Goal: Transaction & Acquisition: Obtain resource

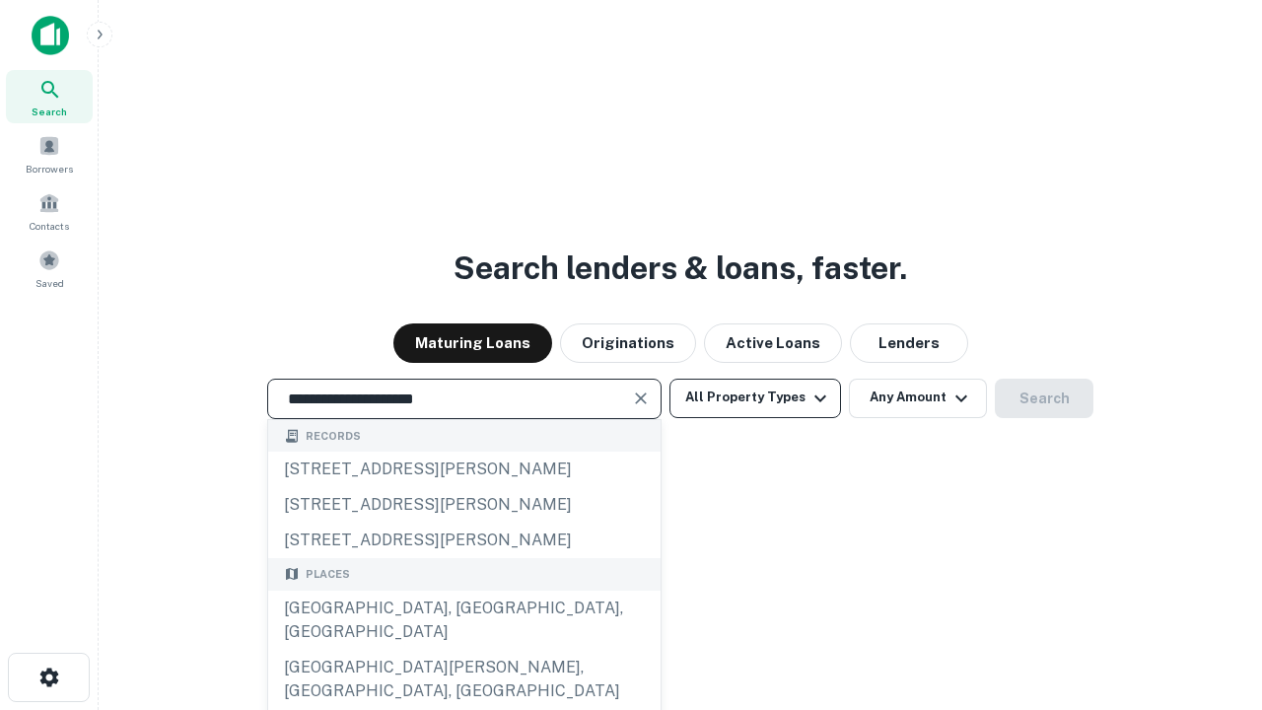
click at [463, 650] on div "[GEOGRAPHIC_DATA], [GEOGRAPHIC_DATA], [GEOGRAPHIC_DATA]" at bounding box center [464, 620] width 392 height 59
type input "**********"
click at [755, 397] on button "All Property Types" at bounding box center [755, 398] width 172 height 39
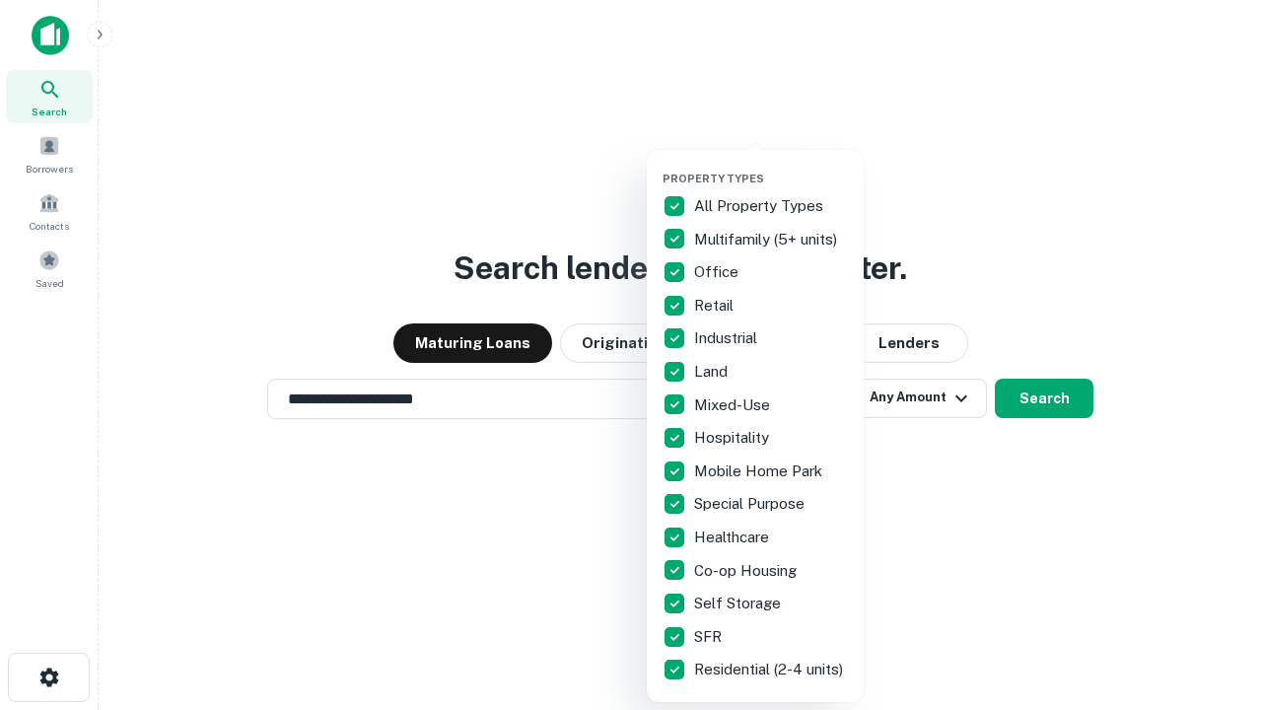
click at [771, 166] on button "button" at bounding box center [771, 166] width 217 height 1
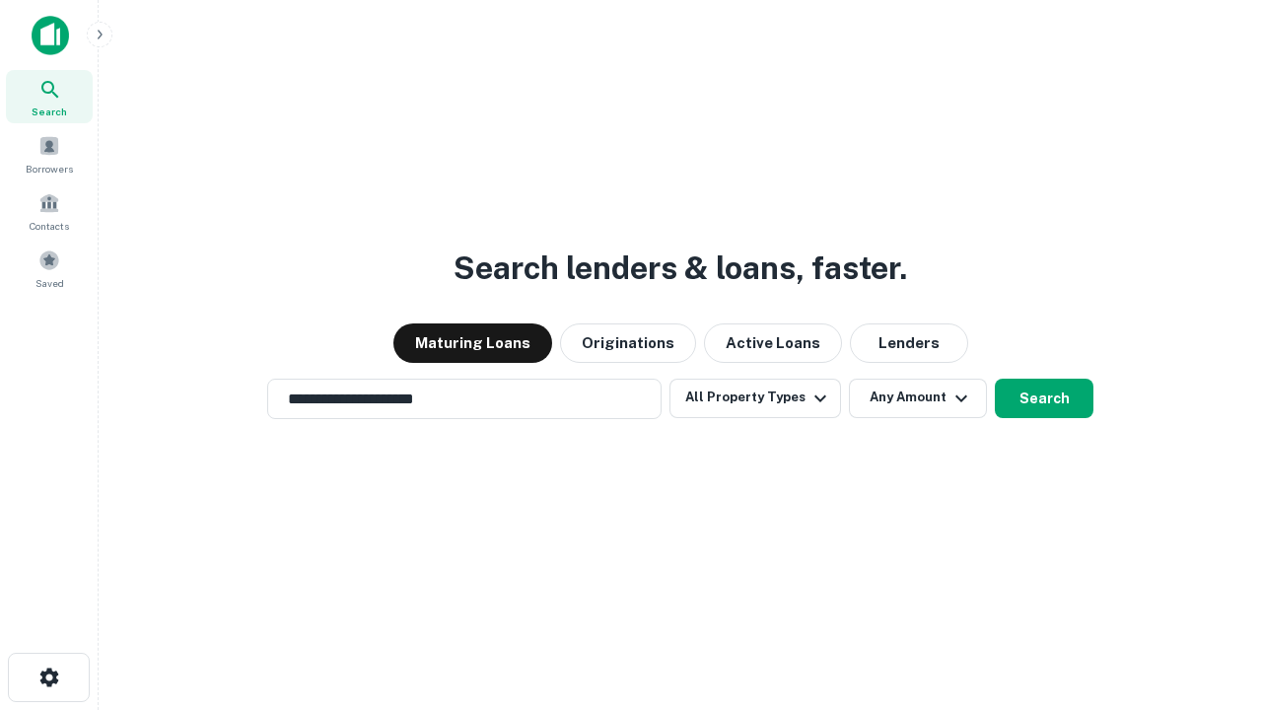
scroll to position [31, 0]
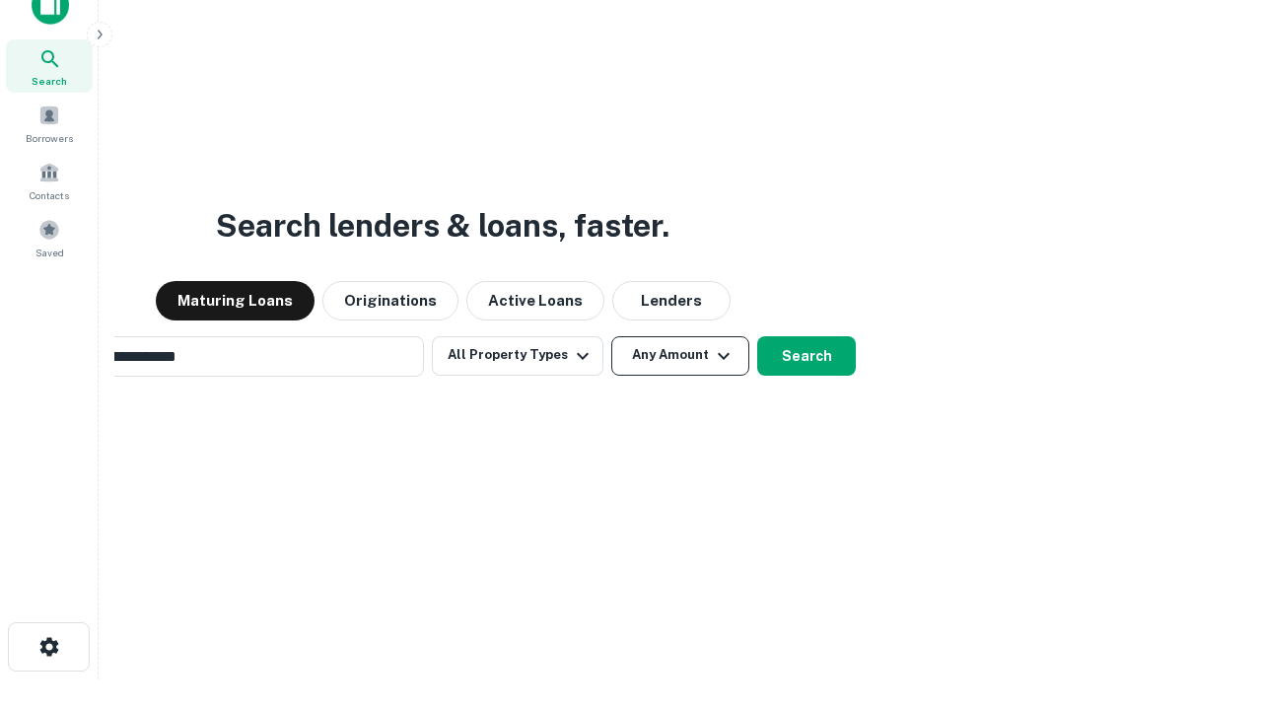
click at [611, 336] on button "Any Amount" at bounding box center [680, 355] width 138 height 39
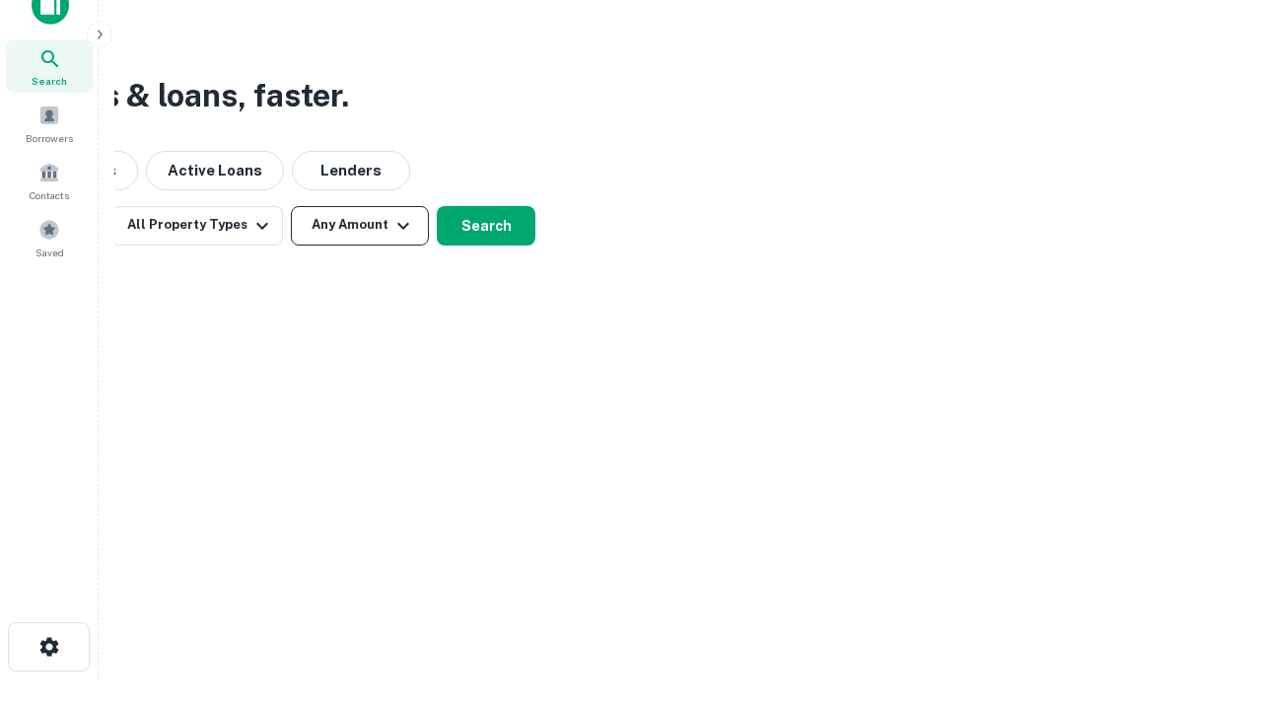
scroll to position [32, 0]
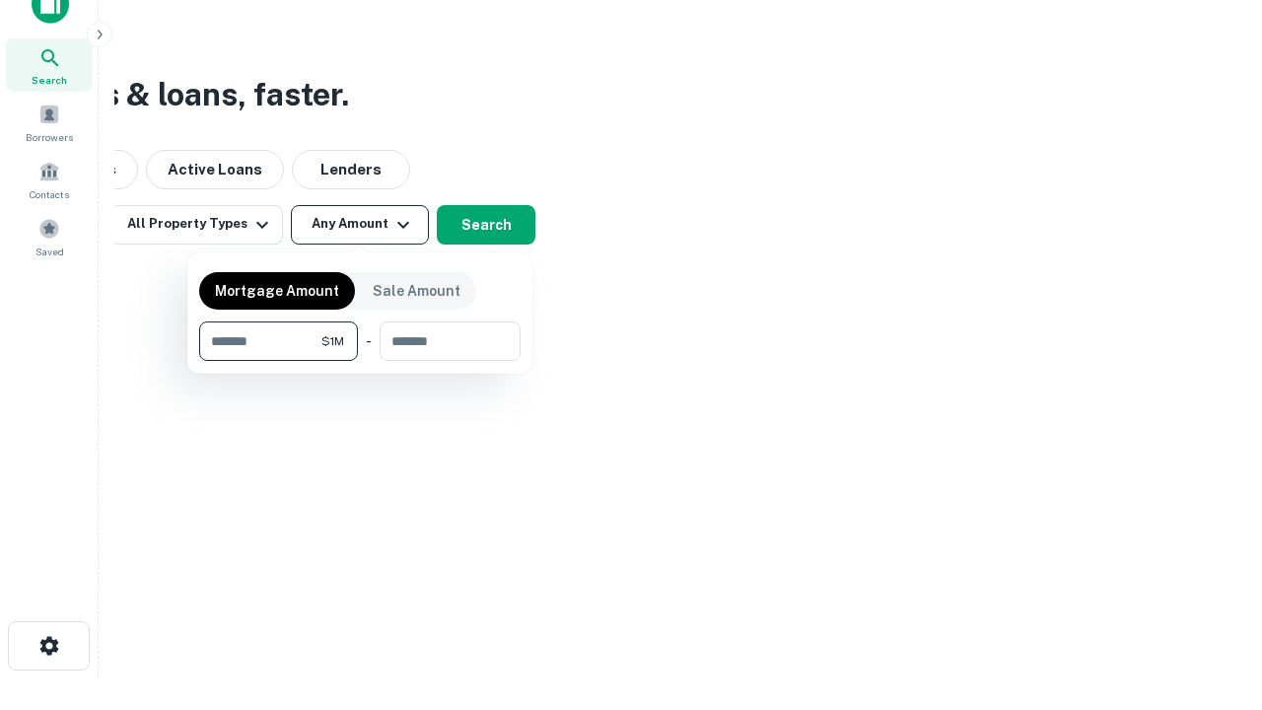
type input "*******"
click at [360, 361] on button "button" at bounding box center [359, 361] width 321 height 1
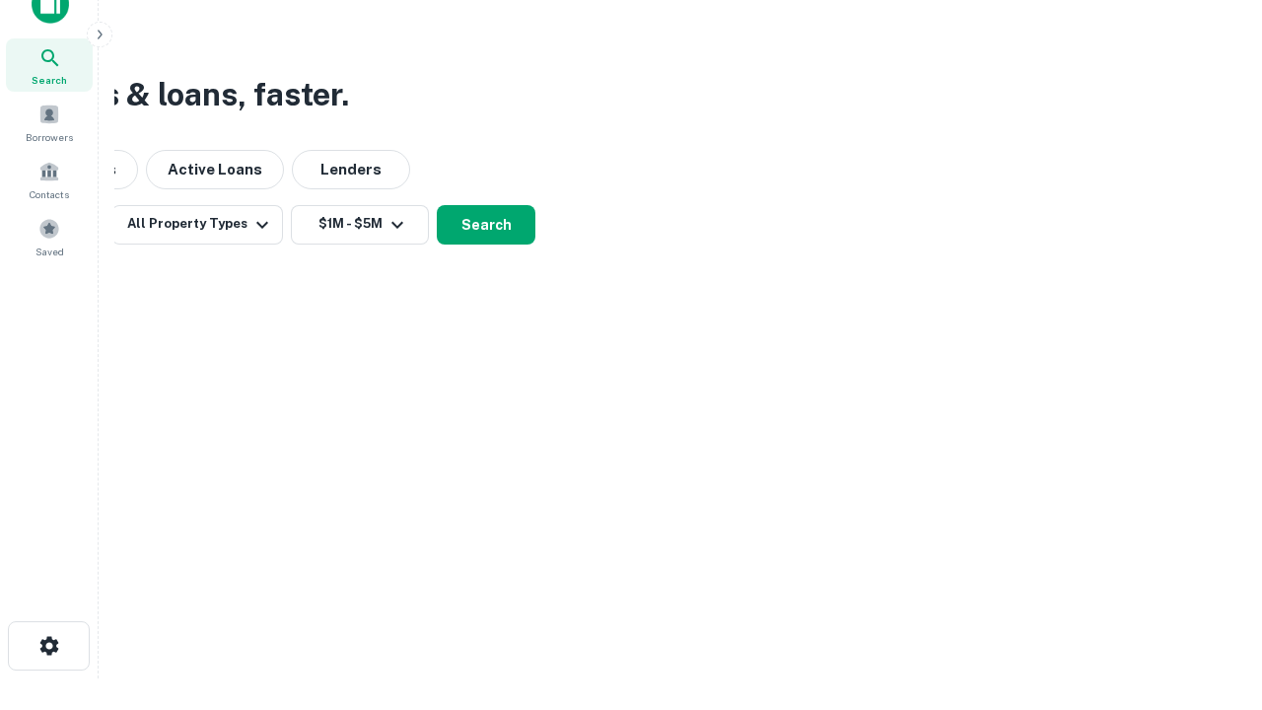
scroll to position [31, 0]
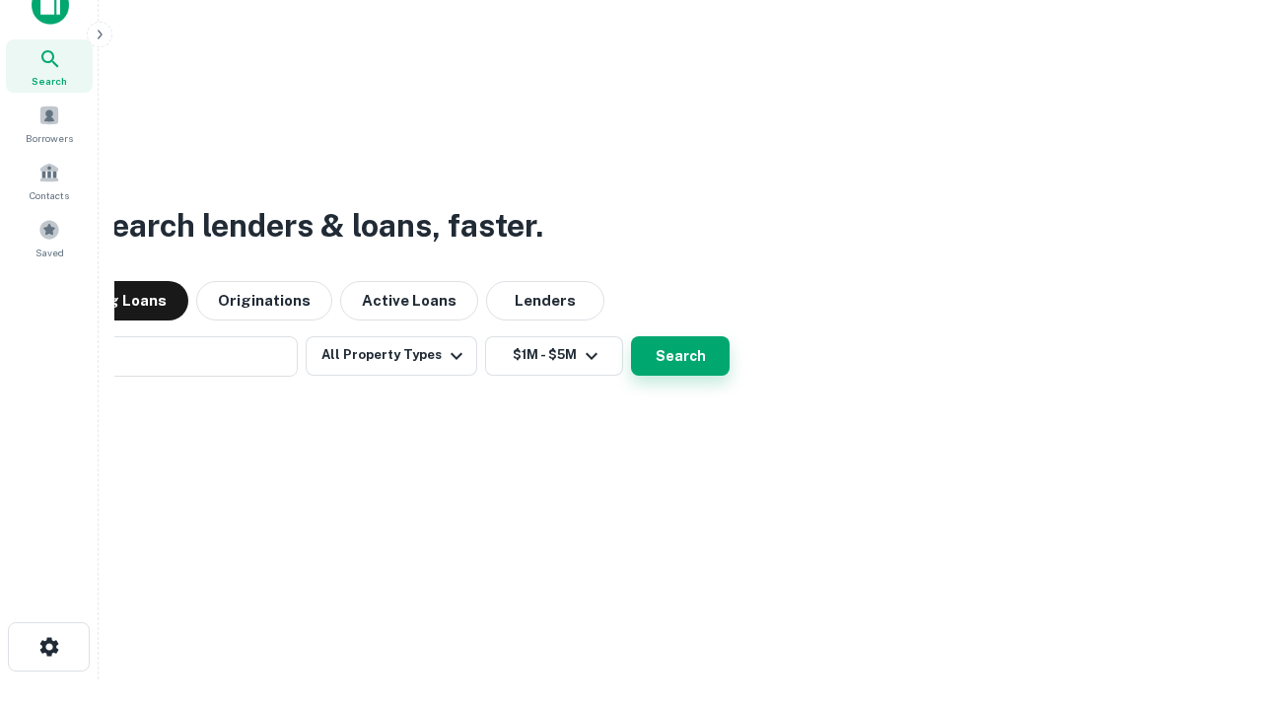
click at [631, 336] on button "Search" at bounding box center [680, 355] width 99 height 39
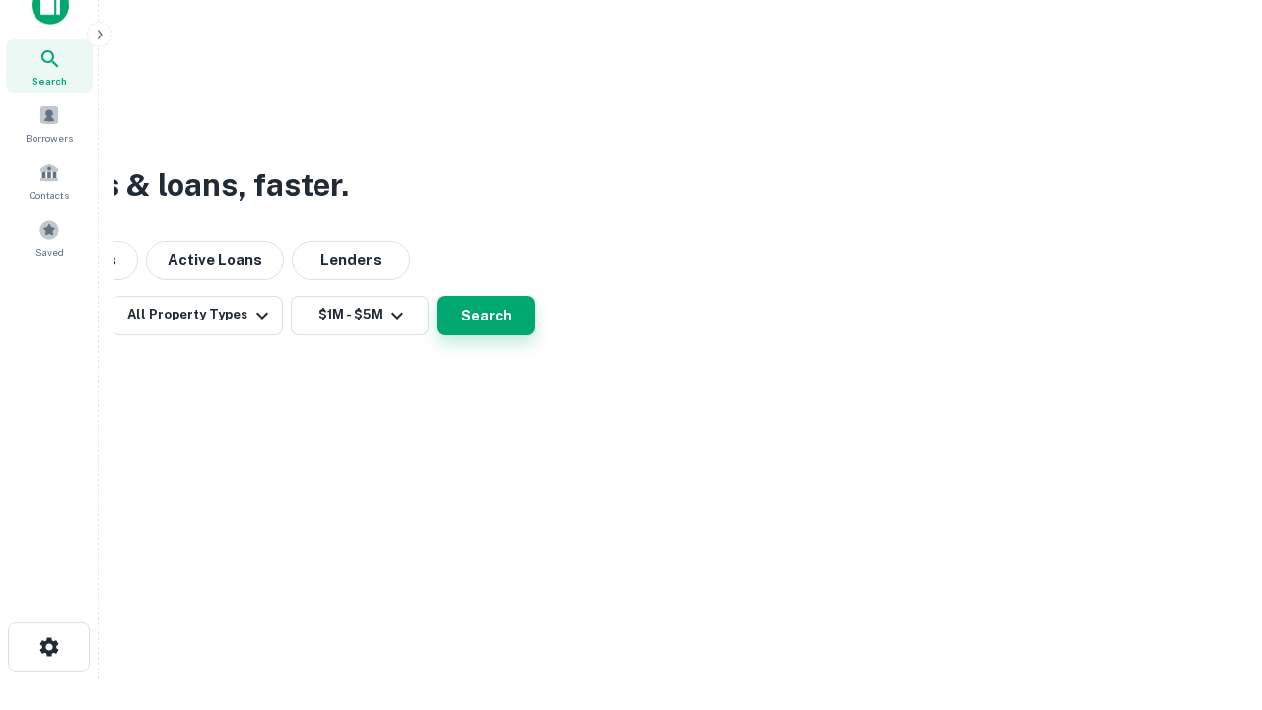
scroll to position [32, 0]
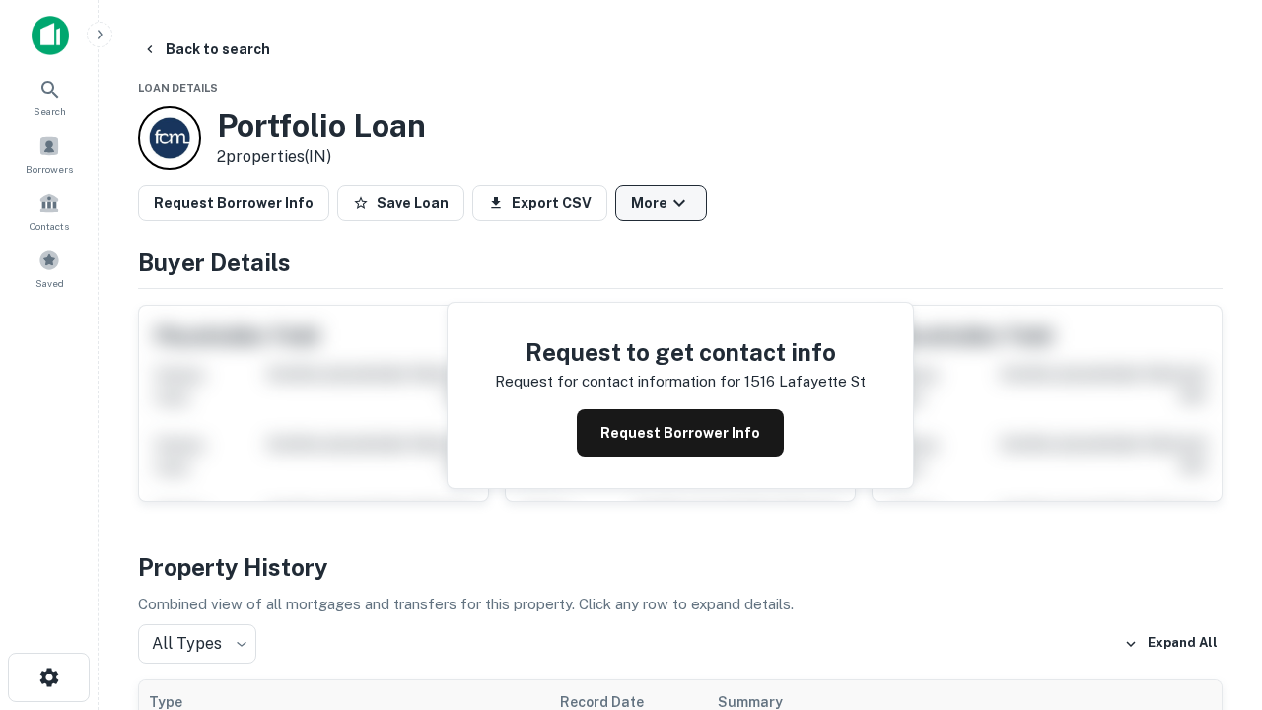
click at [661, 203] on button "More" at bounding box center [661, 202] width 92 height 35
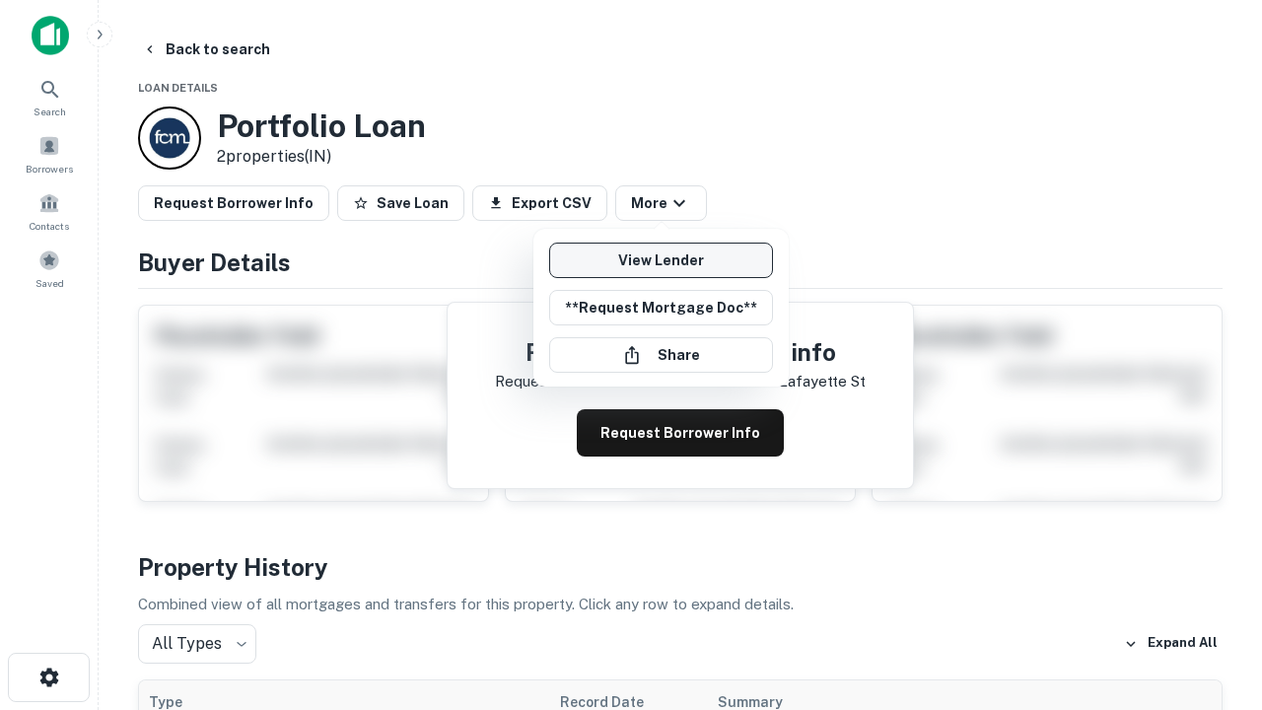
click at [661, 260] on link "View Lender" at bounding box center [661, 260] width 224 height 35
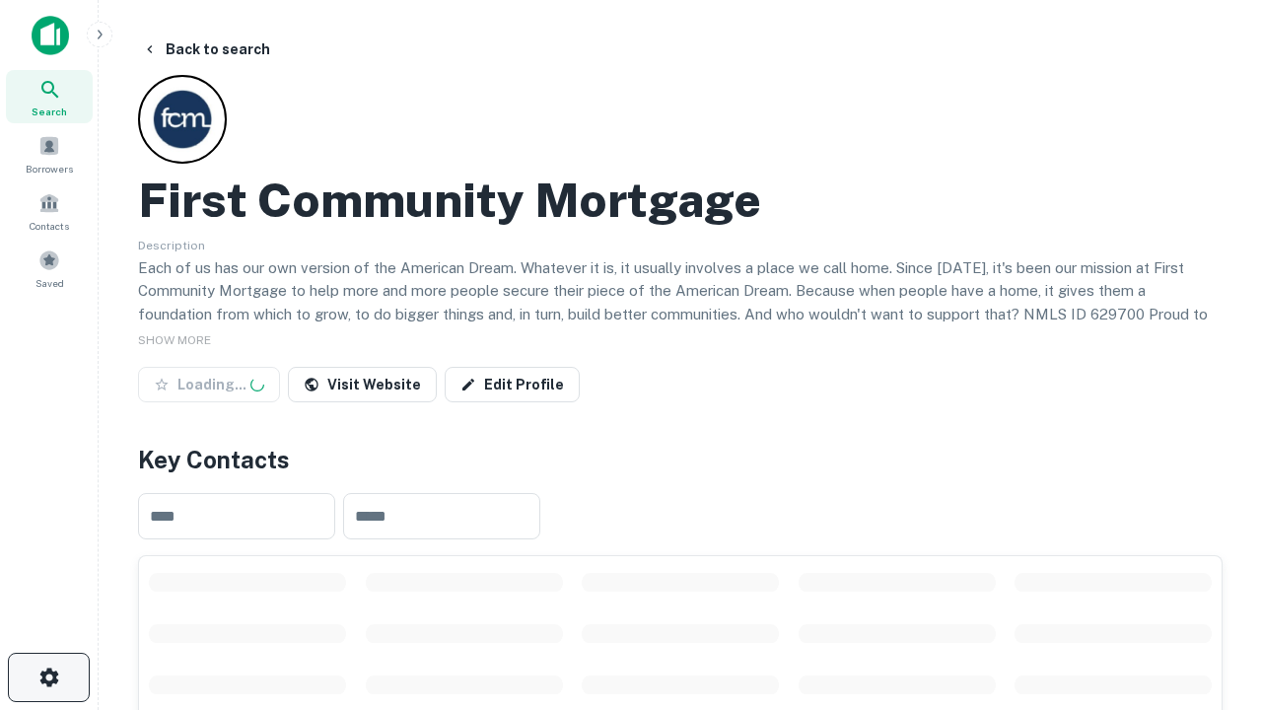
click at [48, 677] on icon "button" at bounding box center [49, 677] width 24 height 24
